Goal: Check status: Check status

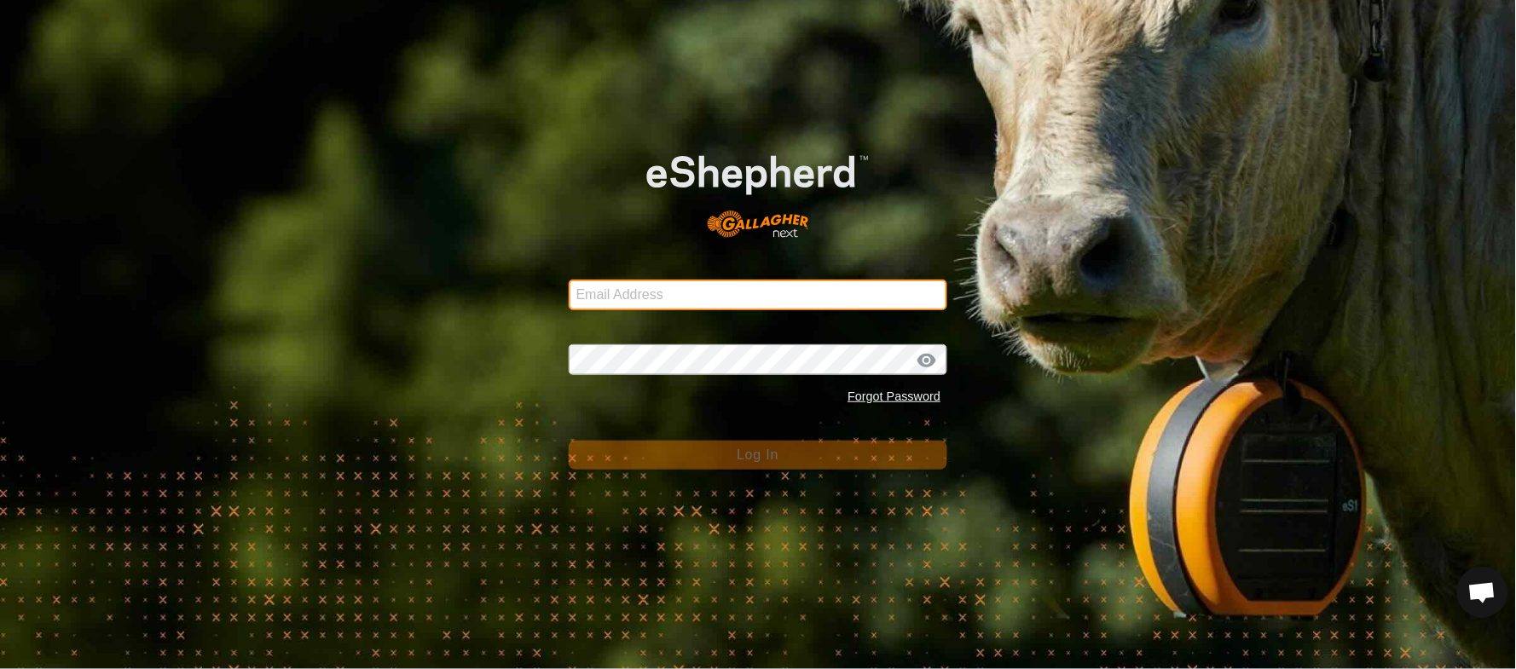
click at [676, 287] on input "Email Address" at bounding box center [758, 295] width 379 height 31
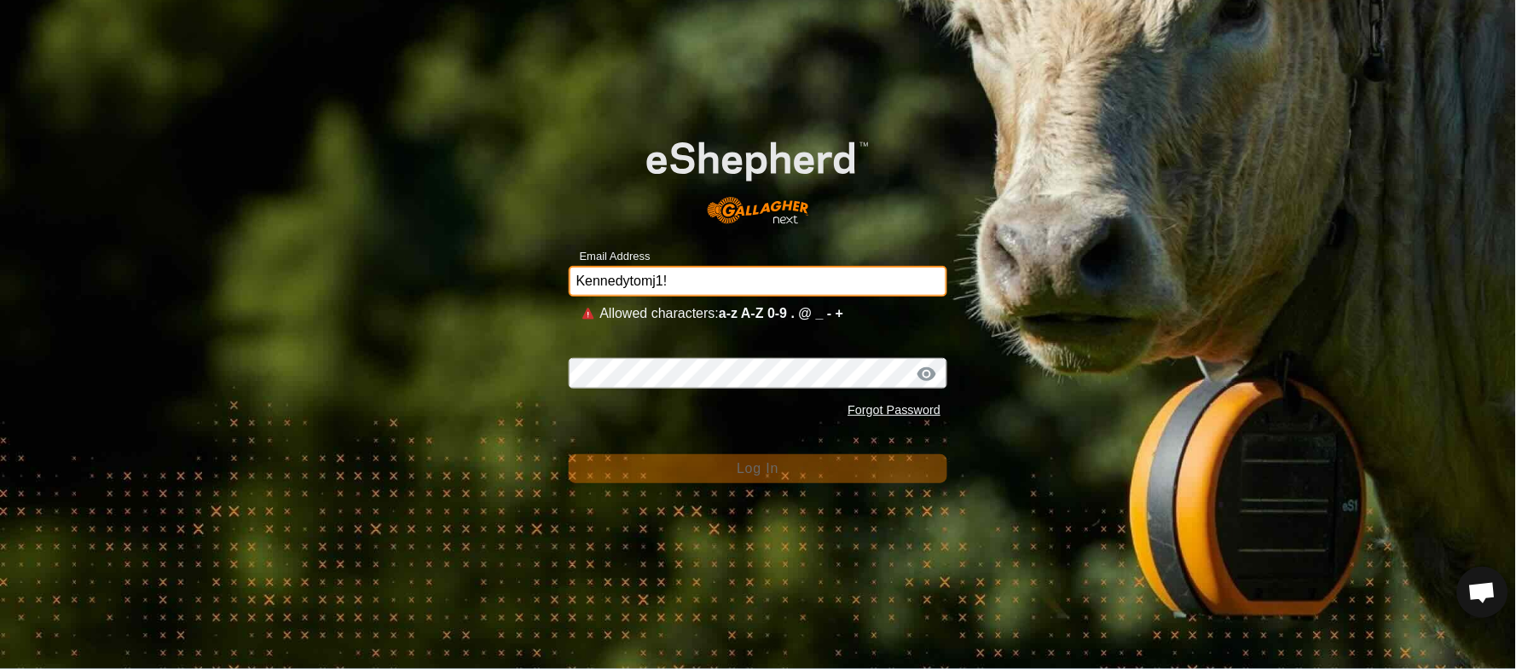
drag, startPoint x: 676, startPoint y: 287, endPoint x: 626, endPoint y: 280, distance: 50.9
click at [626, 280] on input "Kennedytomj1!" at bounding box center [758, 281] width 379 height 31
drag, startPoint x: 727, startPoint y: 269, endPoint x: 483, endPoint y: 273, distance: 243.8
click at [483, 273] on div "Email Address Kennedytomj1! Allowed characters: a-z A-Z 0-9 . @ _ - + Password …" at bounding box center [758, 334] width 1516 height 669
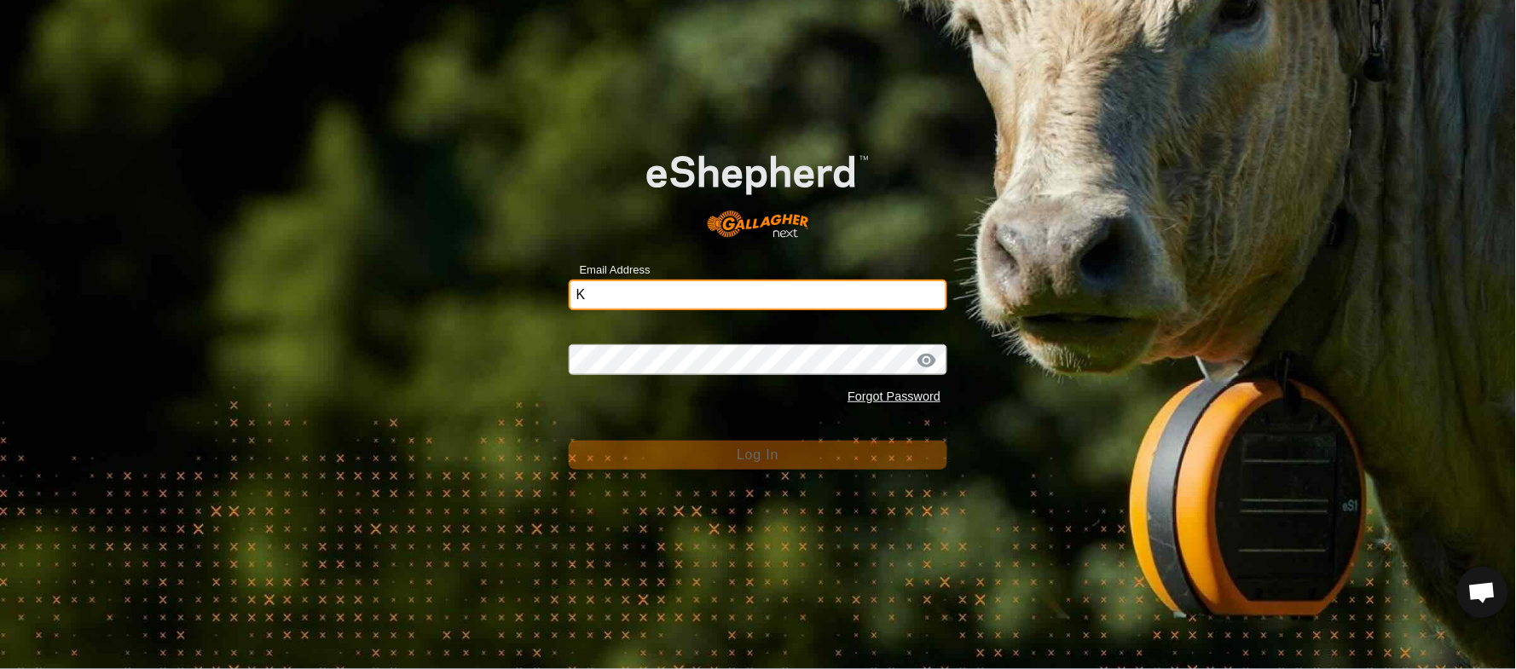
type input "[EMAIL_ADDRESS][PERSON_NAME][DOMAIN_NAME]"
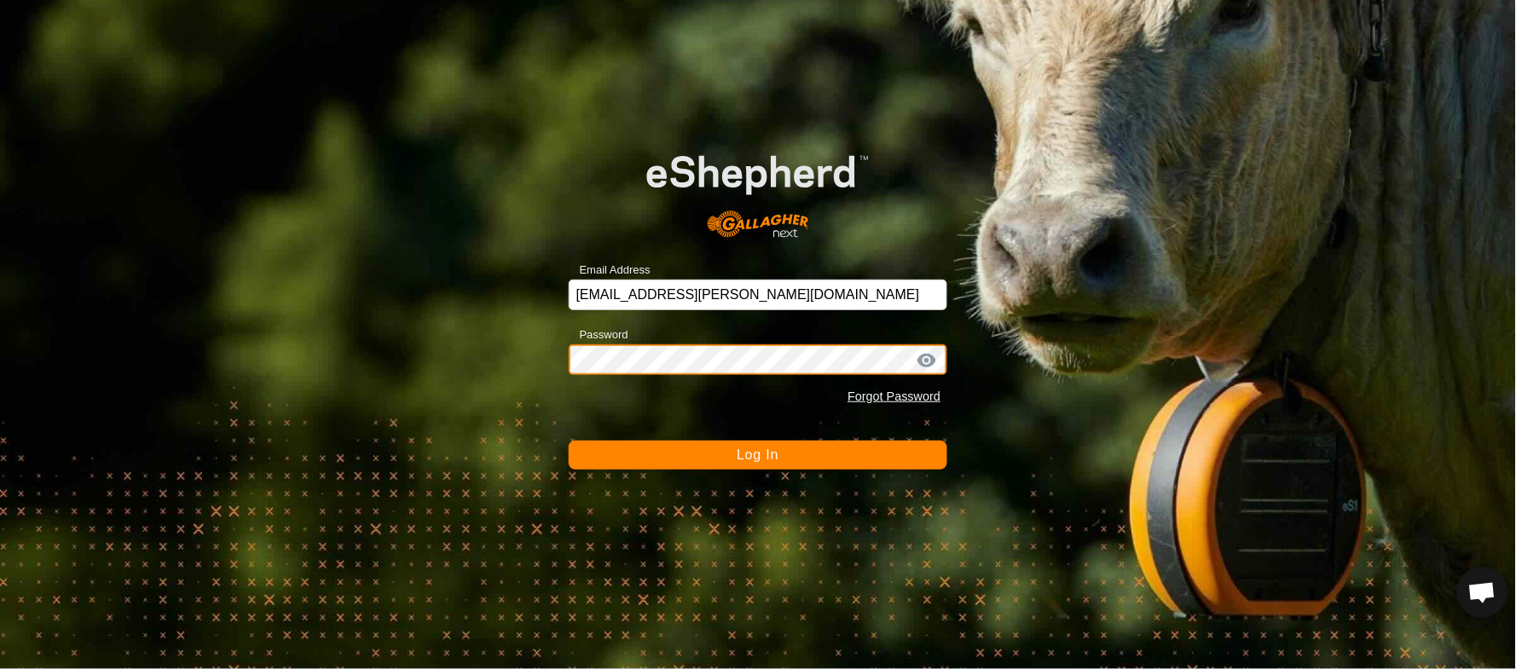
click at [569, 441] on button "Log In" at bounding box center [758, 455] width 379 height 29
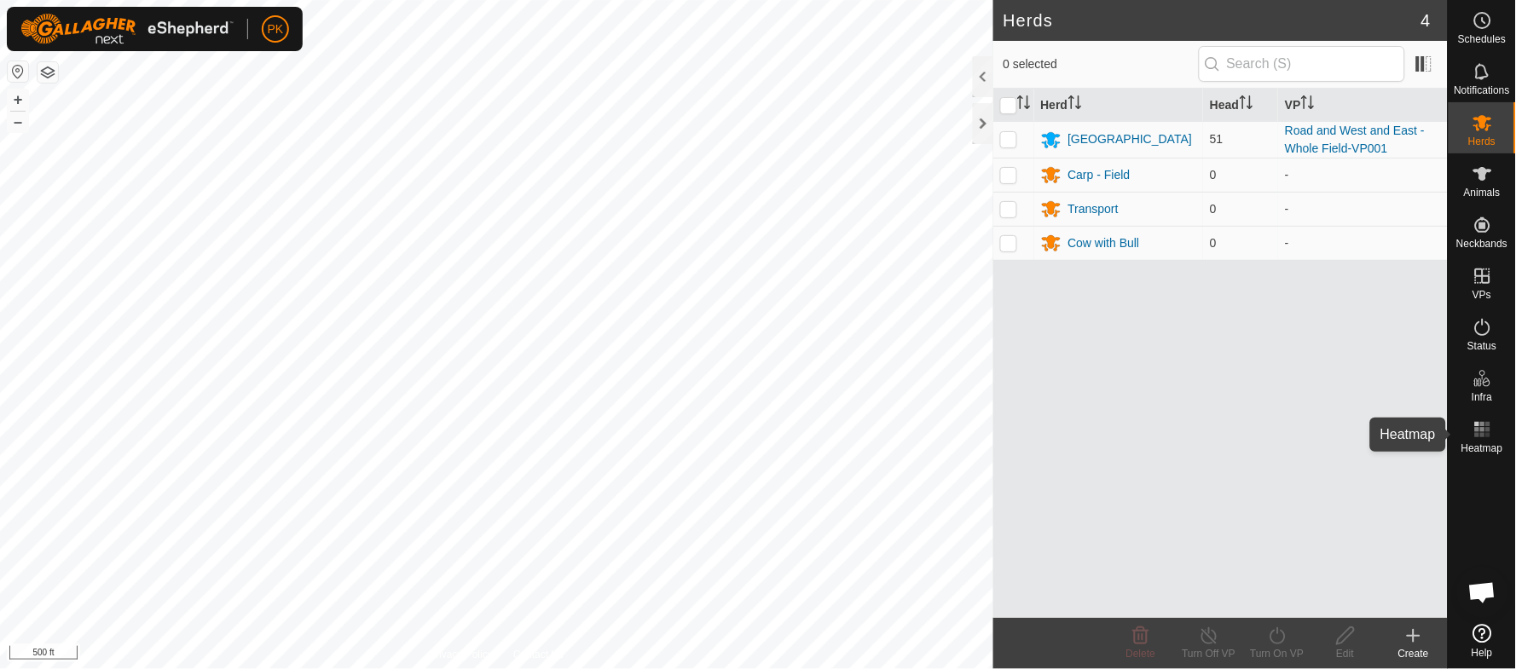
click at [1488, 436] on rect at bounding box center [1487, 435] width 4 height 4
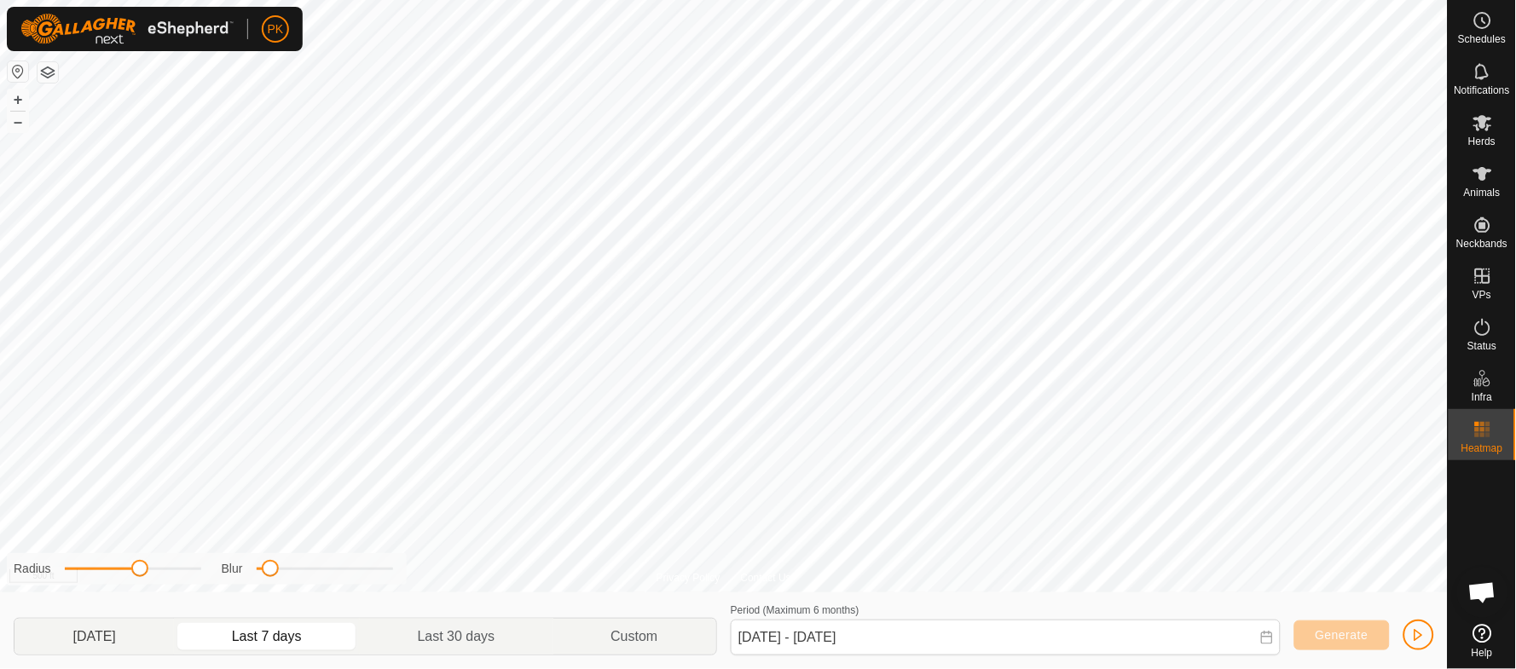
click at [105, 634] on p-togglebutton "[DATE]" at bounding box center [93, 637] width 159 height 36
click at [296, 644] on p-togglebutton "Last 7 days" at bounding box center [267, 637] width 186 height 36
type input "[DATE] - [DATE]"
